Goal: Task Accomplishment & Management: Use online tool/utility

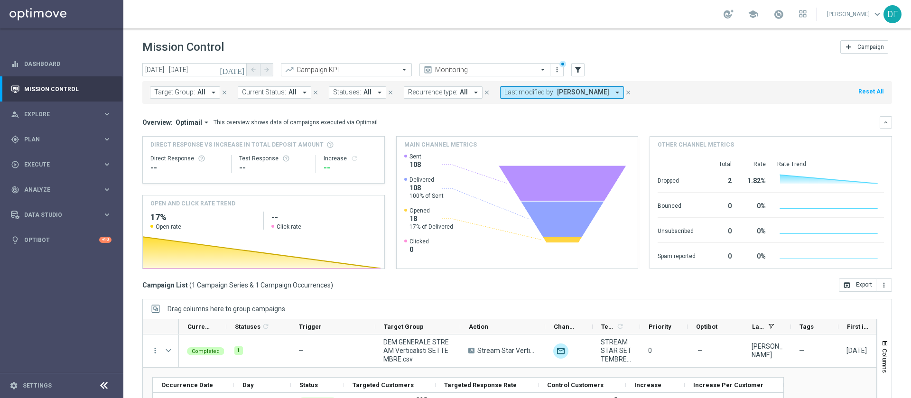
scroll to position [76, 0]
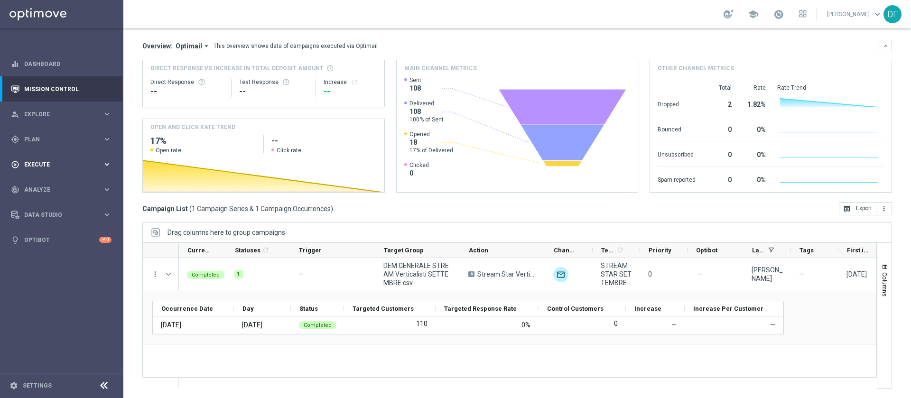
drag, startPoint x: 0, startPoint y: 0, endPoint x: 39, endPoint y: 167, distance: 171.5
click at [39, 167] on div "play_circle_outline Execute" at bounding box center [57, 164] width 92 height 9
click at [35, 196] on link "Stream Builder" at bounding box center [62, 199] width 74 height 8
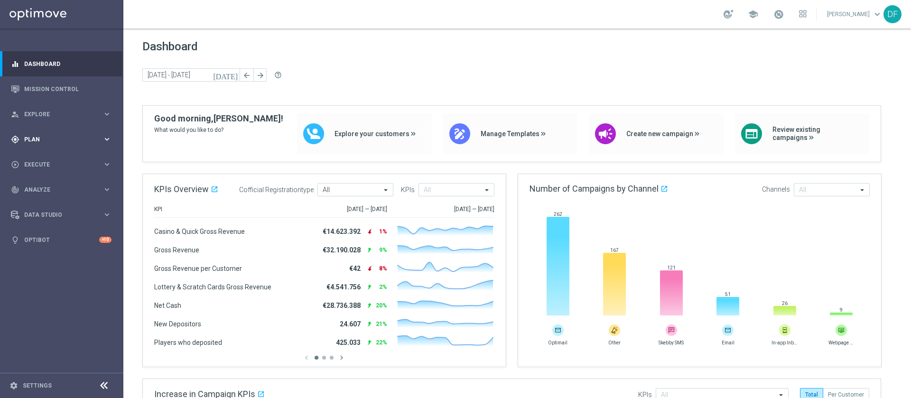
click at [38, 139] on span "Plan" at bounding box center [63, 140] width 78 height 6
click at [40, 200] on link "Streams" at bounding box center [62, 202] width 74 height 8
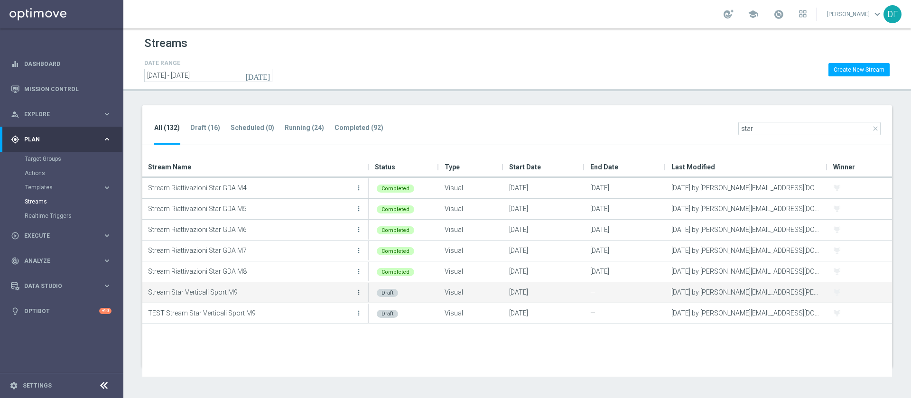
type input "star"
click at [361, 291] on icon "more_vert" at bounding box center [359, 293] width 8 height 8
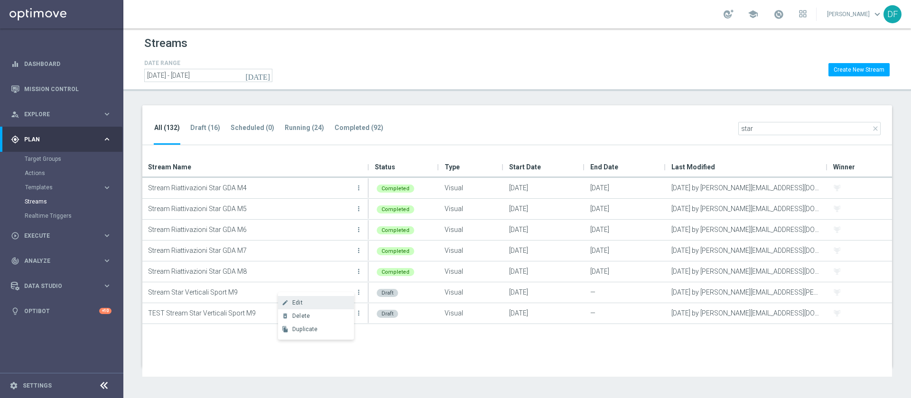
click at [313, 303] on div "Edit" at bounding box center [320, 302] width 57 height 7
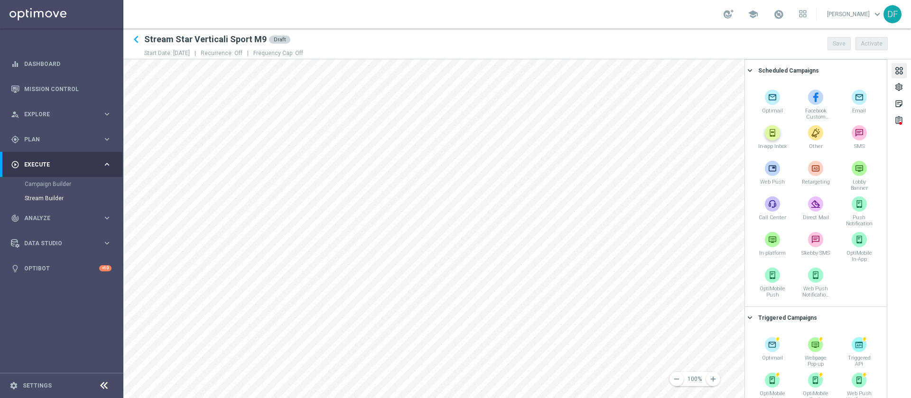
click at [772, 136] on img at bounding box center [772, 132] width 15 height 15
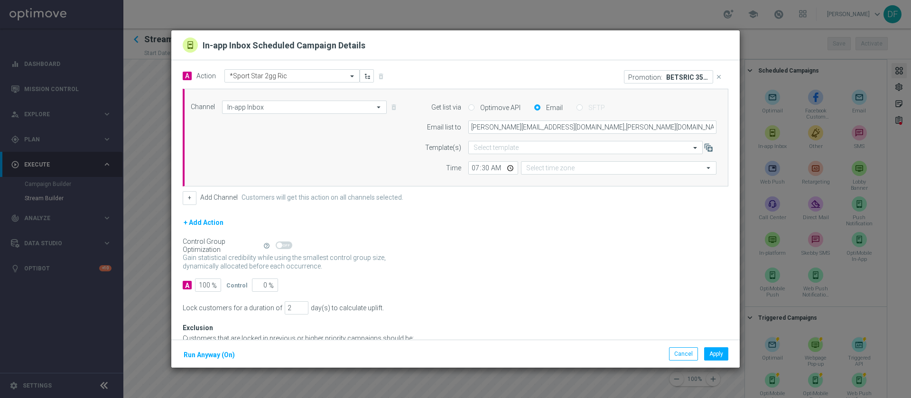
type input "Central European Time ([GEOGRAPHIC_DATA]) (UTC +02:00)"
click at [503, 167] on input "07:30" at bounding box center [493, 167] width 50 height 13
type input "09:30"
click at [718, 355] on button "Apply" at bounding box center [716, 353] width 24 height 13
click at [711, 350] on button "Apply" at bounding box center [716, 353] width 24 height 13
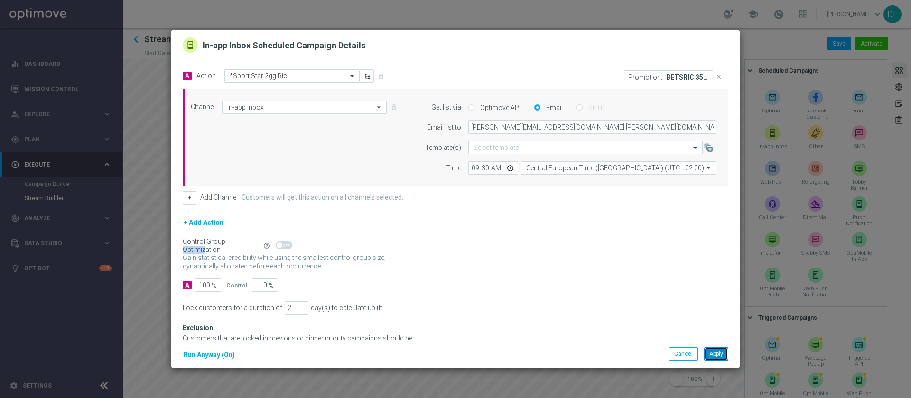
click at [718, 351] on button "Apply" at bounding box center [716, 353] width 24 height 13
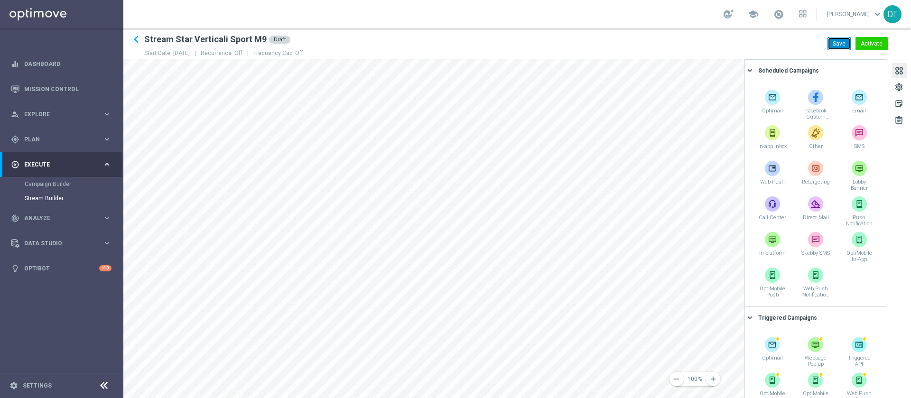
click at [836, 41] on button "Save" at bounding box center [839, 43] width 23 height 13
click at [876, 44] on button "Activate" at bounding box center [872, 43] width 32 height 13
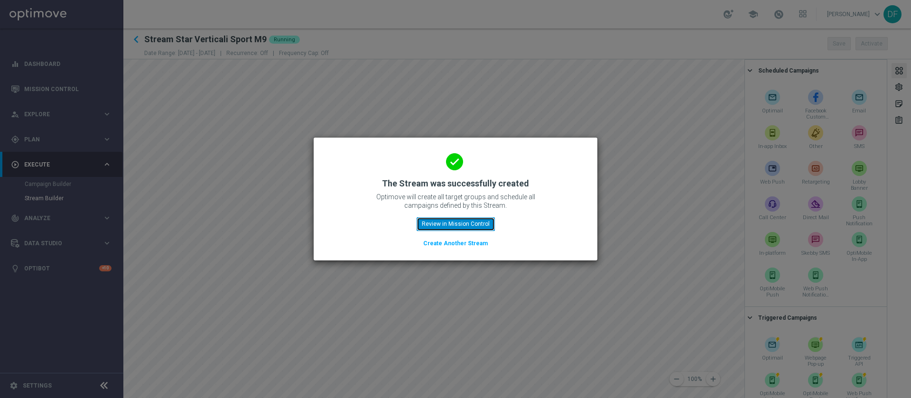
click at [457, 225] on button "Review in Mission Control" at bounding box center [456, 223] width 78 height 13
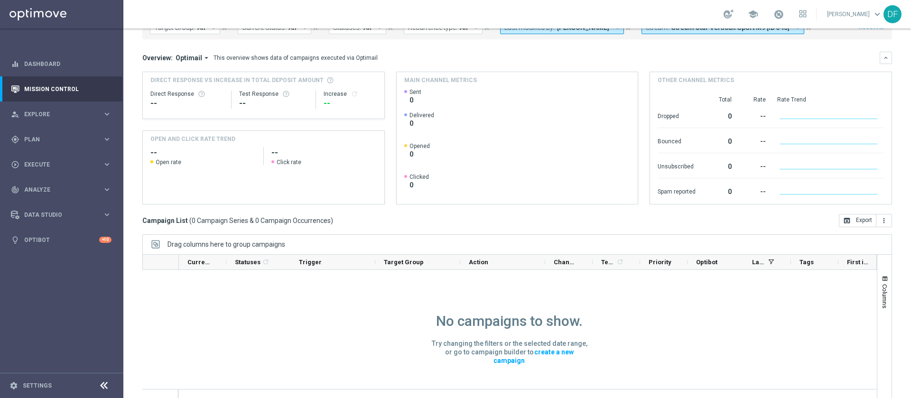
scroll to position [76, 0]
